Goal: Book appointment/travel/reservation

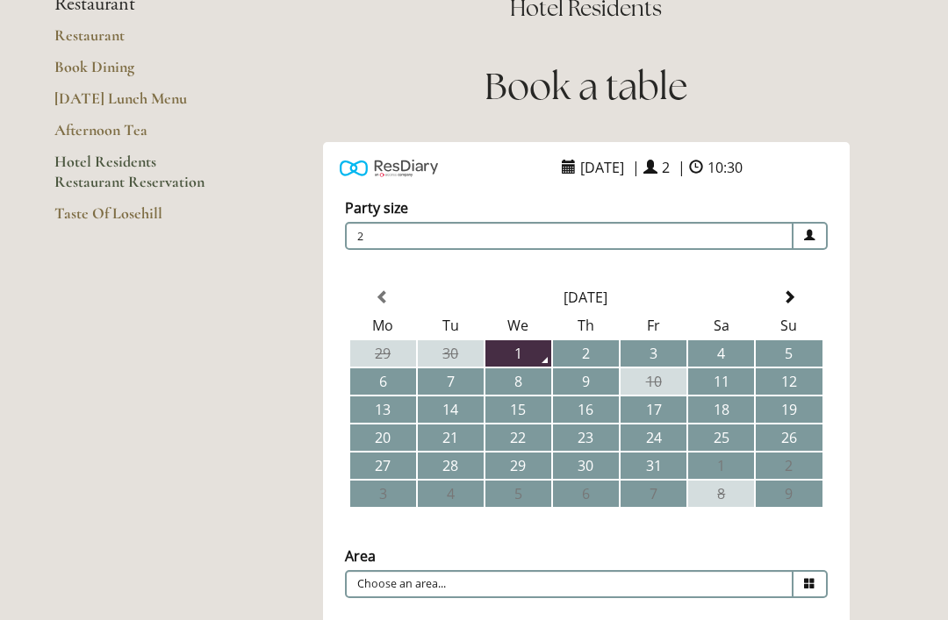
scroll to position [167, 0]
click at [728, 352] on td "4" at bounding box center [721, 354] width 66 height 26
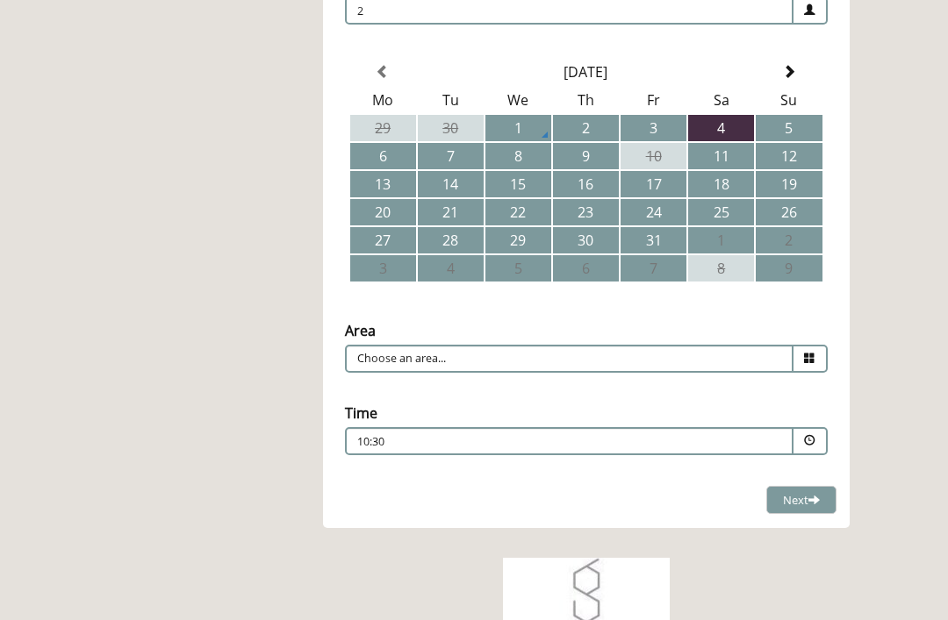
scroll to position [392, 0]
click at [812, 357] on icon at bounding box center [809, 358] width 11 height 11
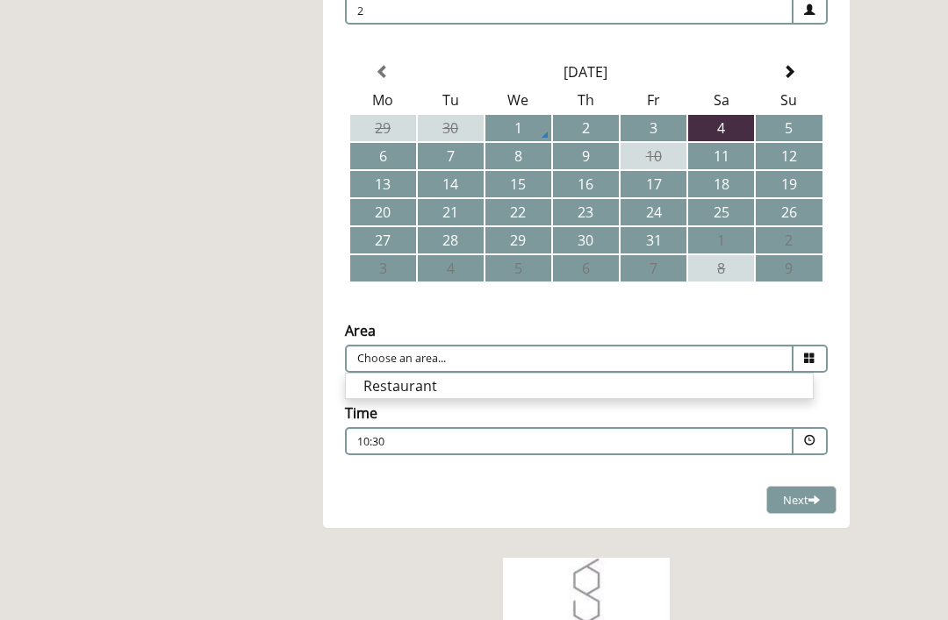
click at [768, 392] on li "Restaurant" at bounding box center [579, 386] width 467 height 25
type input "Restaurant"
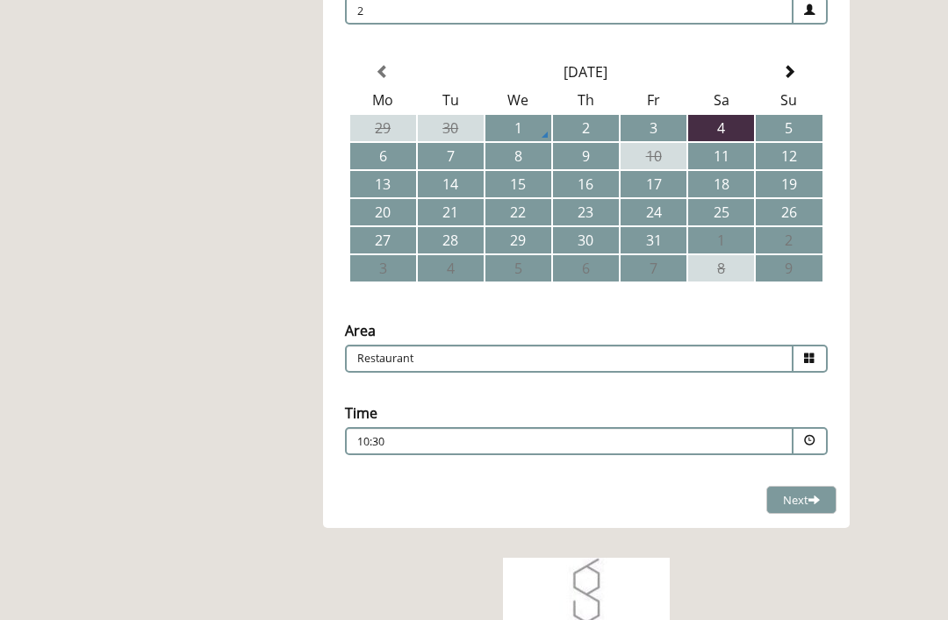
click at [812, 441] on span at bounding box center [809, 440] width 11 height 11
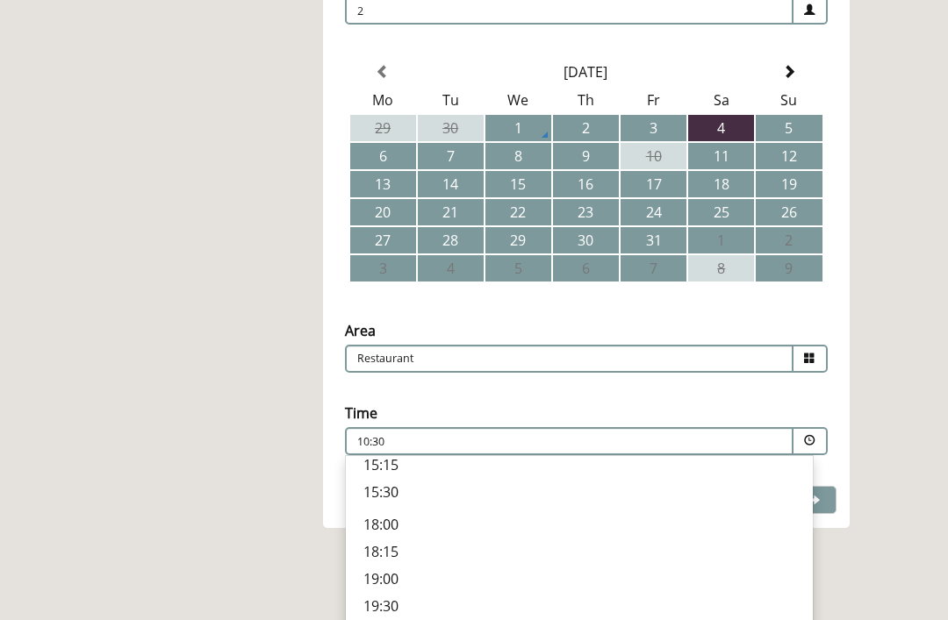
scroll to position [527, 0]
click at [389, 549] on p "18:15" at bounding box center [579, 551] width 432 height 19
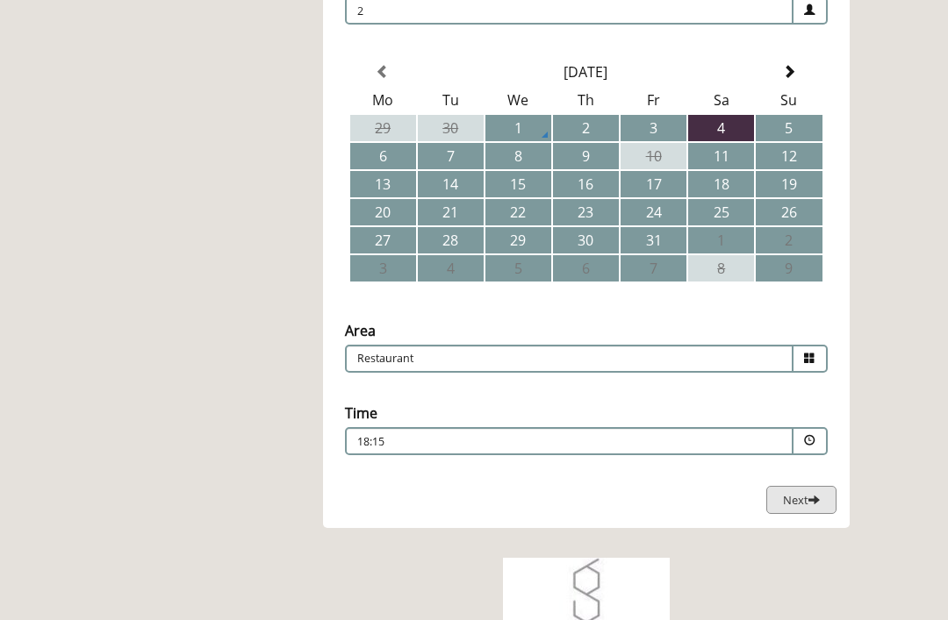
click at [802, 495] on span "Next" at bounding box center [801, 500] width 37 height 16
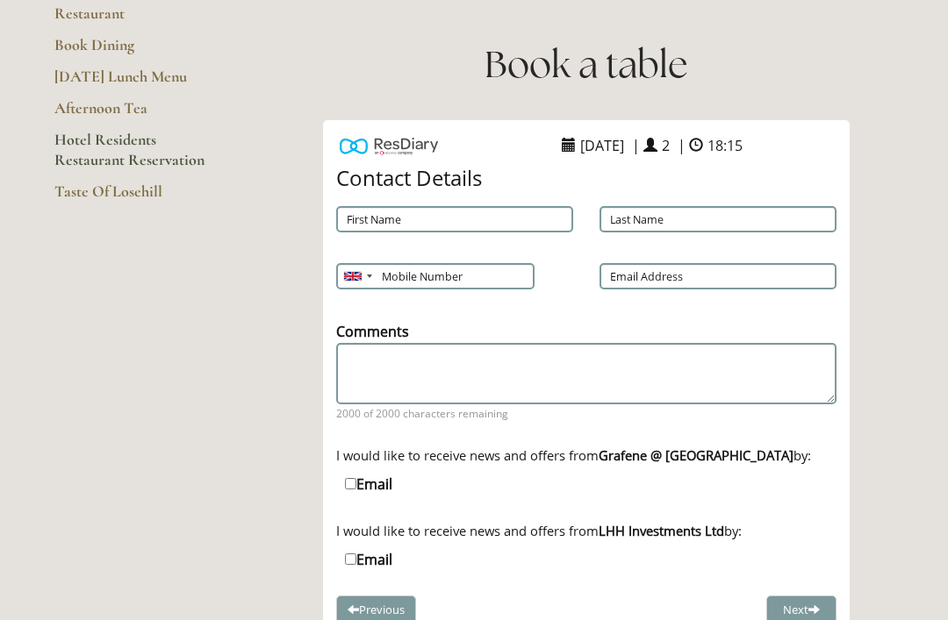
scroll to position [183, 0]
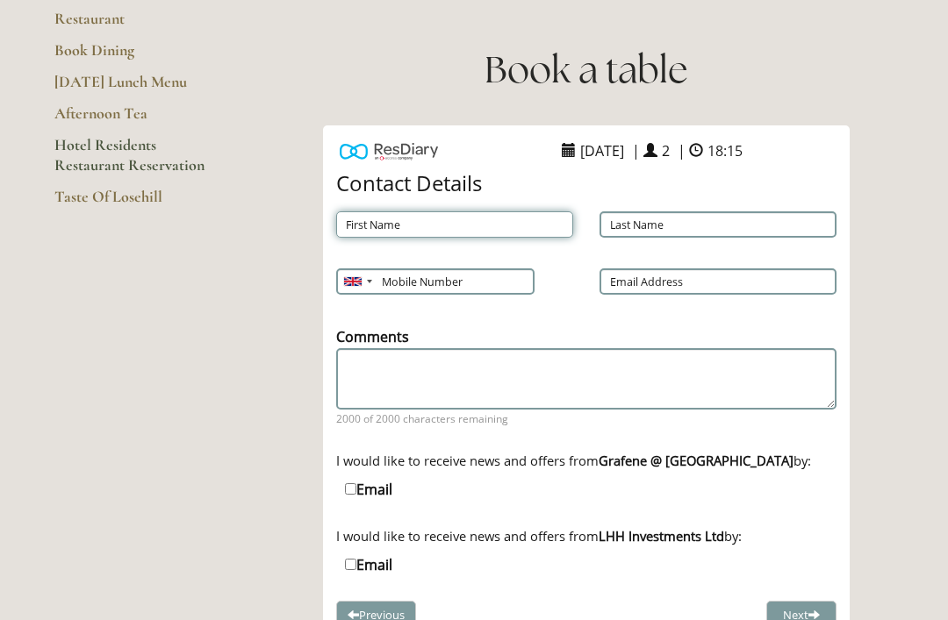
click at [388, 224] on input "First Name" at bounding box center [454, 225] width 237 height 26
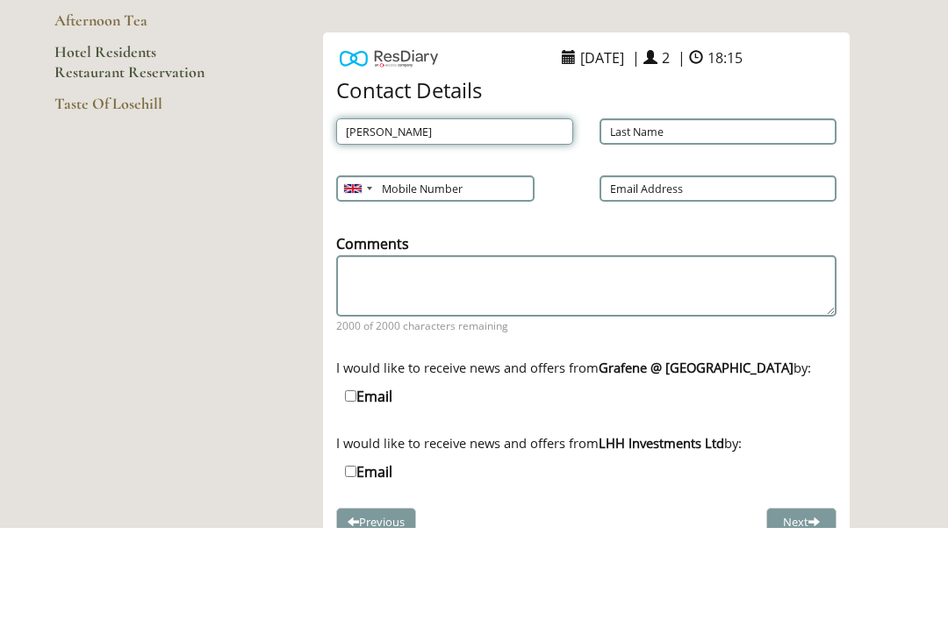
type input "[PERSON_NAME]"
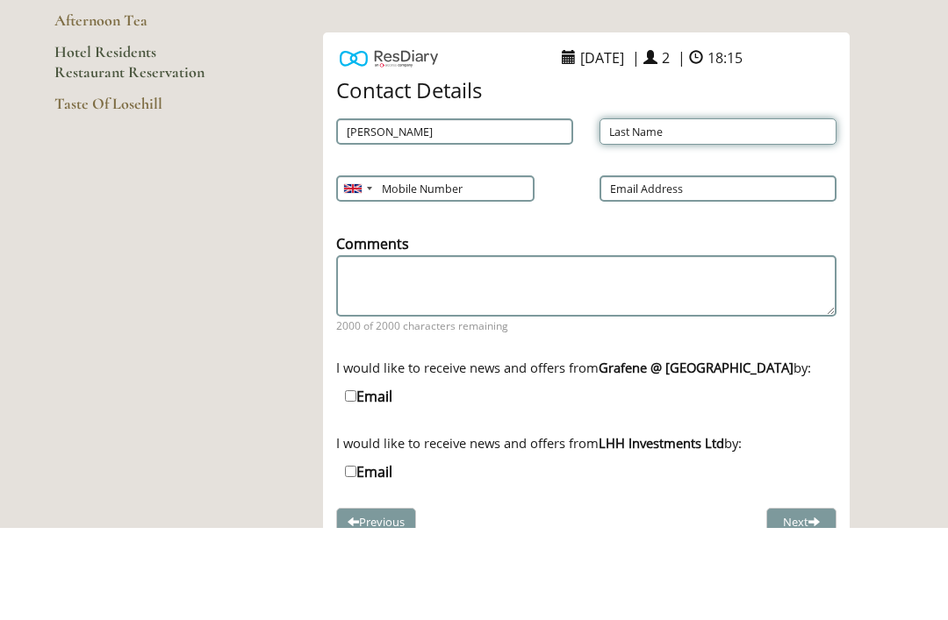
click at [658, 212] on input "Last Name" at bounding box center [717, 225] width 237 height 26
type input "[PERSON_NAME]"
click at [456, 269] on input "Mobile Number" at bounding box center [434, 282] width 197 height 26
type input "07906536654"
click at [683, 269] on input "Email Address" at bounding box center [717, 282] width 237 height 26
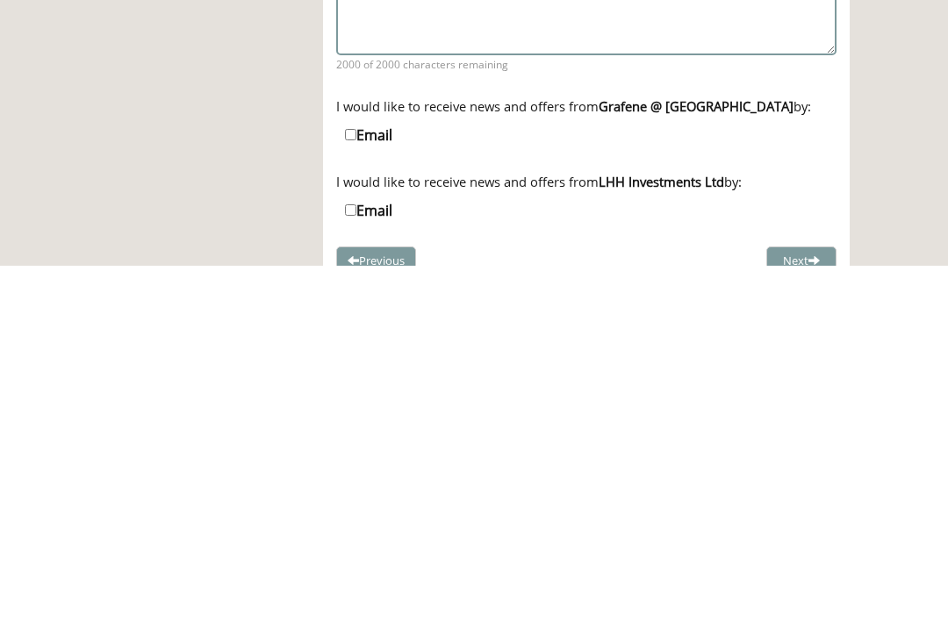
scroll to position [190, 0]
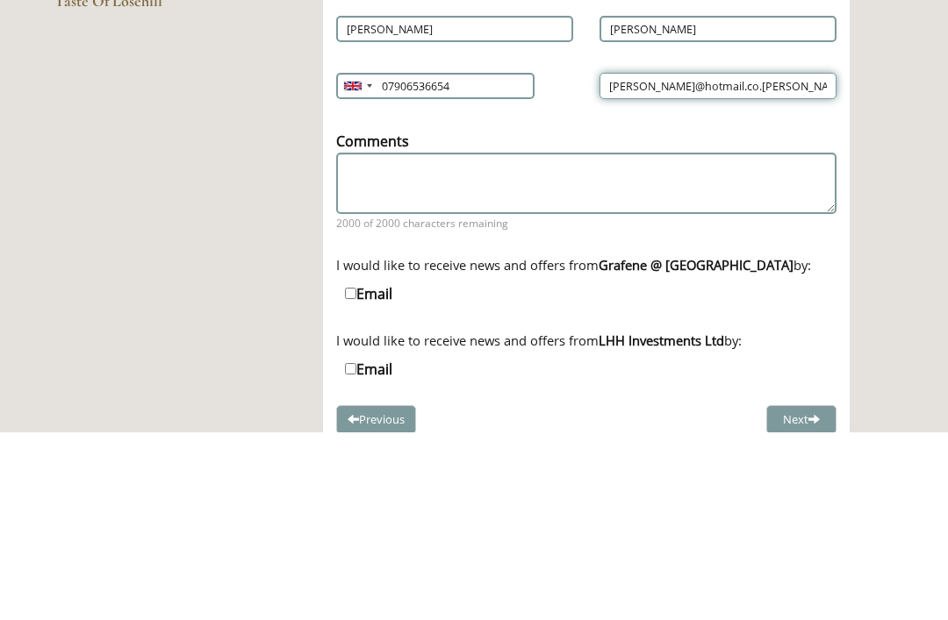
type input "[PERSON_NAME][EMAIL_ADDRESS][DOMAIN_NAME]"
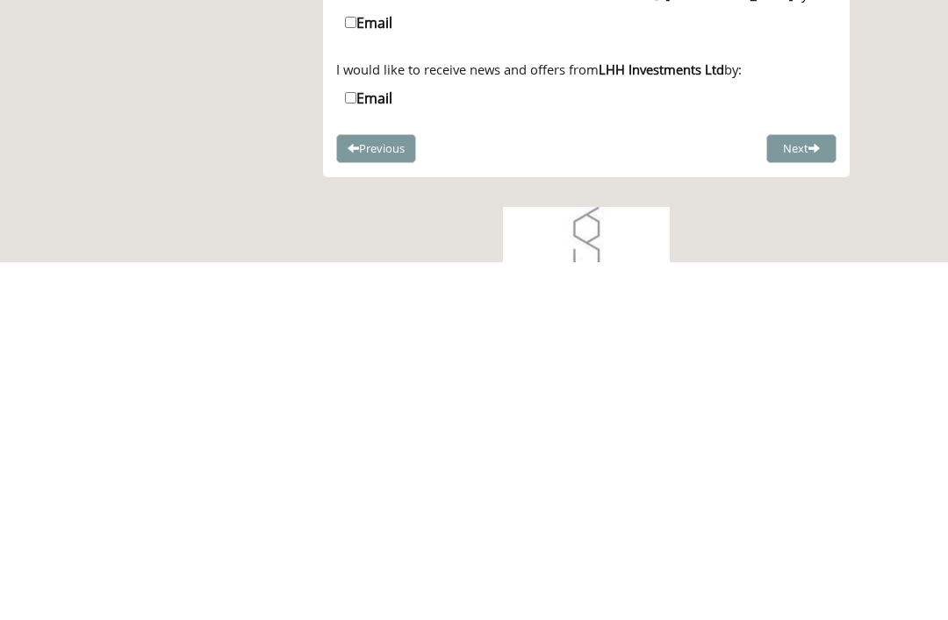
scroll to position [298, 0]
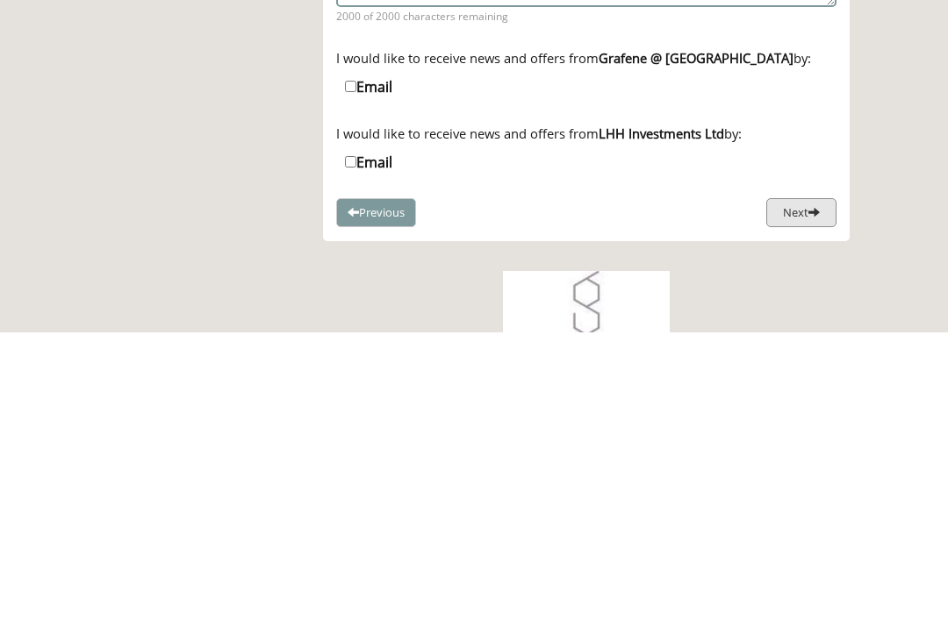
click at [808, 494] on span at bounding box center [813, 499] width 11 height 11
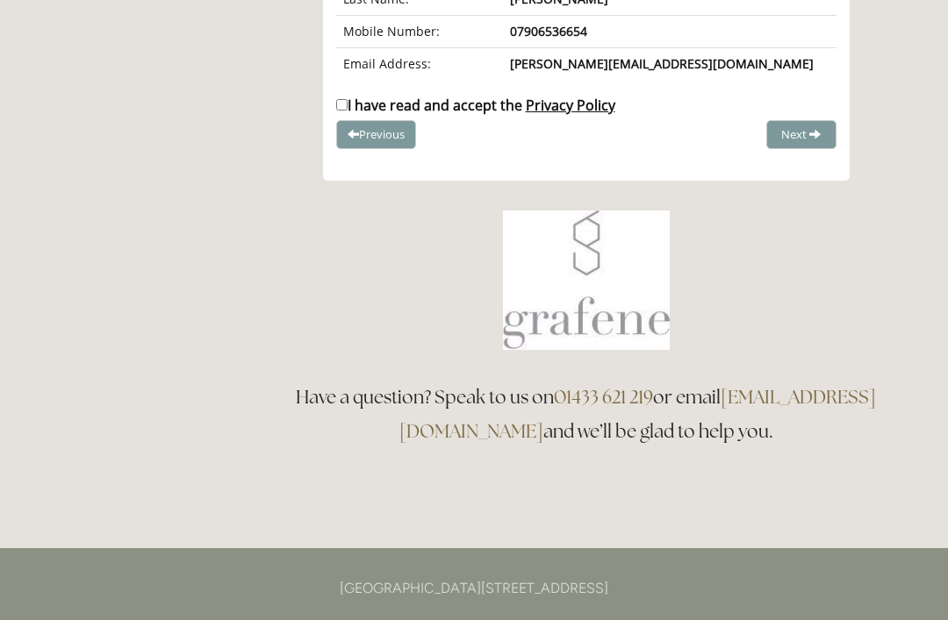
scroll to position [547, 0]
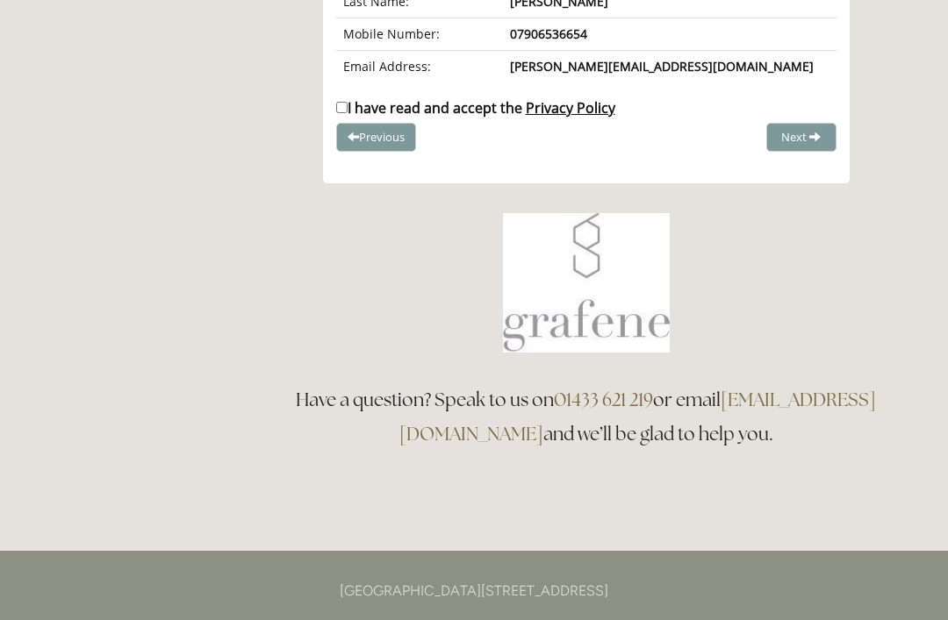
click at [346, 107] on input "I have read and accept the Privacy Policy" at bounding box center [341, 107] width 11 height 11
checkbox input "true"
click at [809, 137] on span "Complete Booking" at bounding box center [762, 137] width 97 height 16
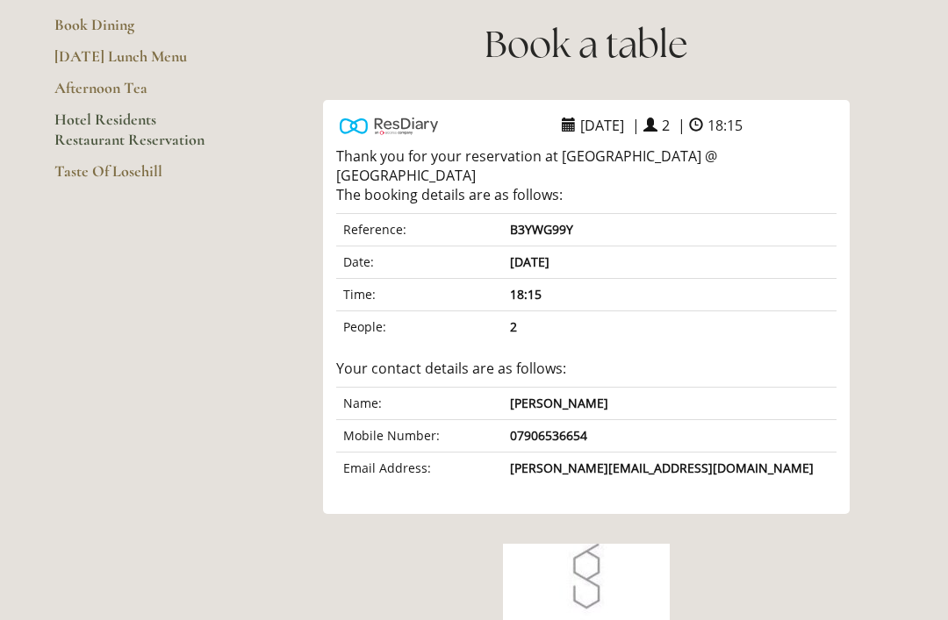
scroll to position [209, 0]
